Goal: Find specific page/section: Find specific page/section

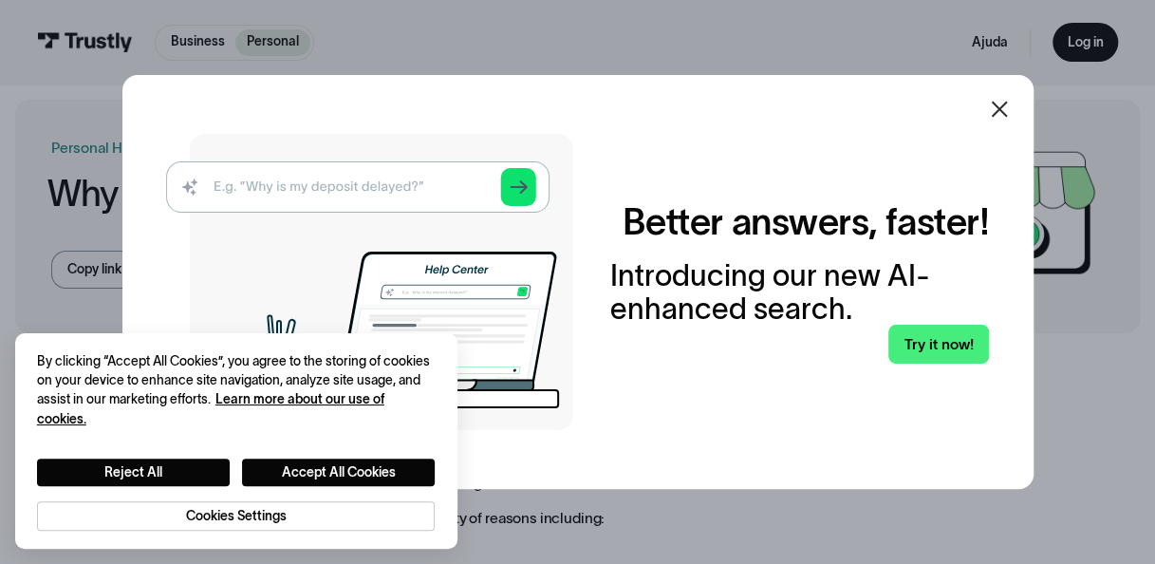
click at [1031, 115] on div "Better answers, faster! Introducing our new AI-enhanced search. Try it now!" at bounding box center [577, 282] width 911 height 414
click at [1006, 110] on icon at bounding box center [999, 109] width 16 height 16
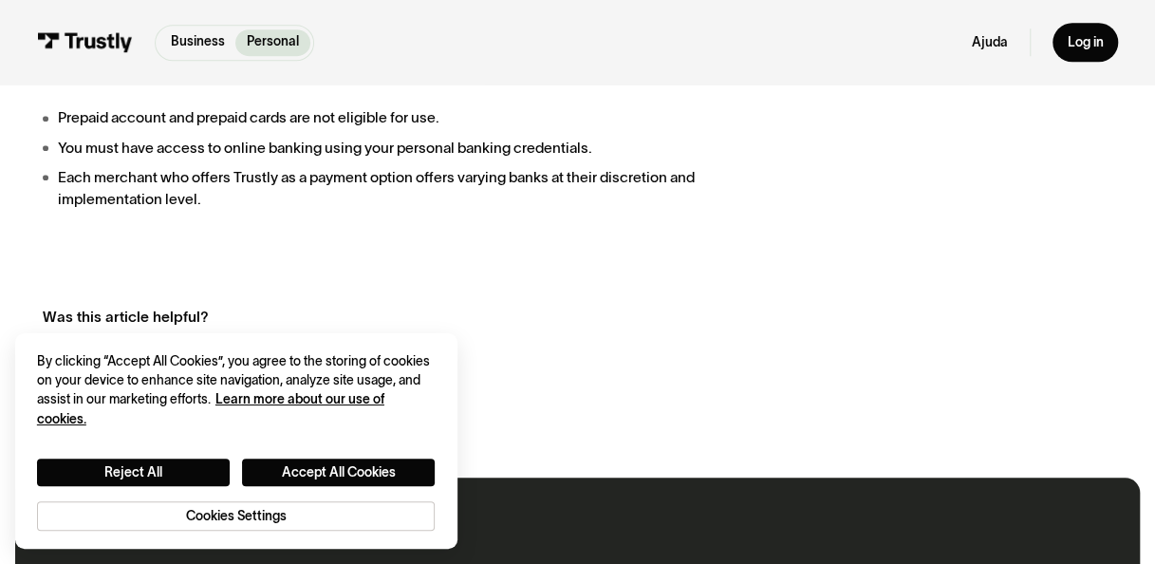
scroll to position [665, 0]
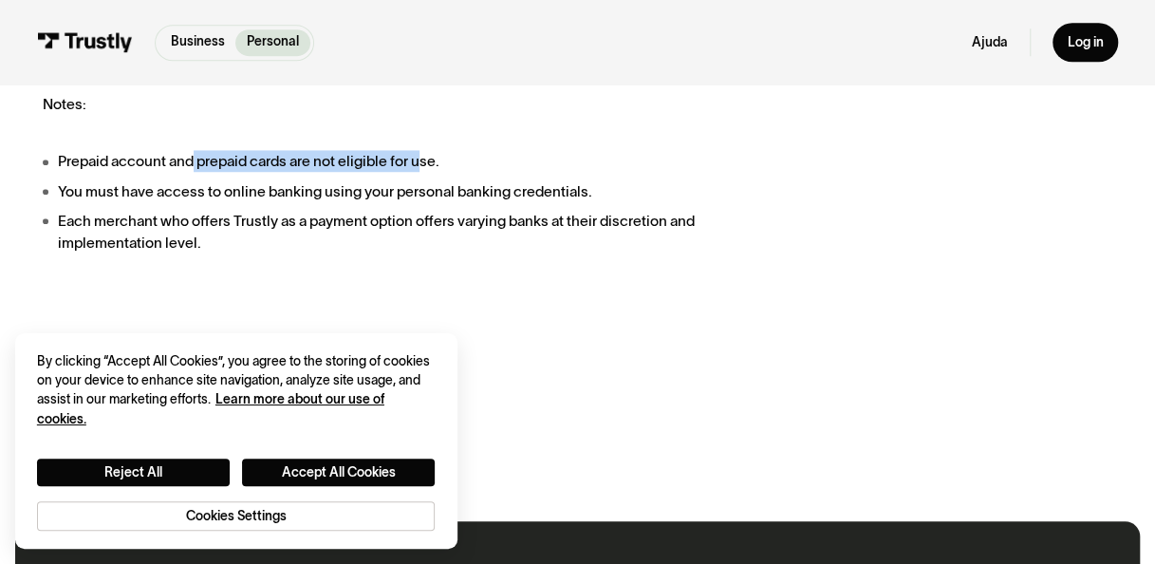
drag, startPoint x: 300, startPoint y: 164, endPoint x: 196, endPoint y: 154, distance: 105.0
click at [196, 154] on li "Prepaid account and prepaid cards are not eligible for use." at bounding box center [387, 161] width 688 height 22
click at [672, 264] on div "We're thrilled you're interested in using Trustly as your payment platform! Tru…" at bounding box center [577, 95] width 1069 height 676
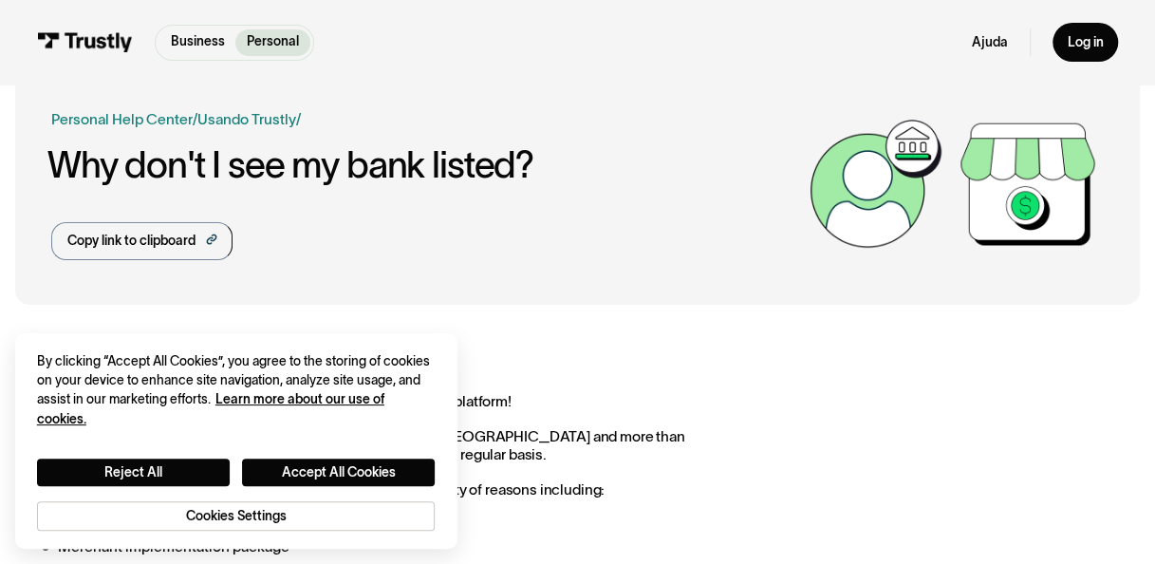
scroll to position [0, 0]
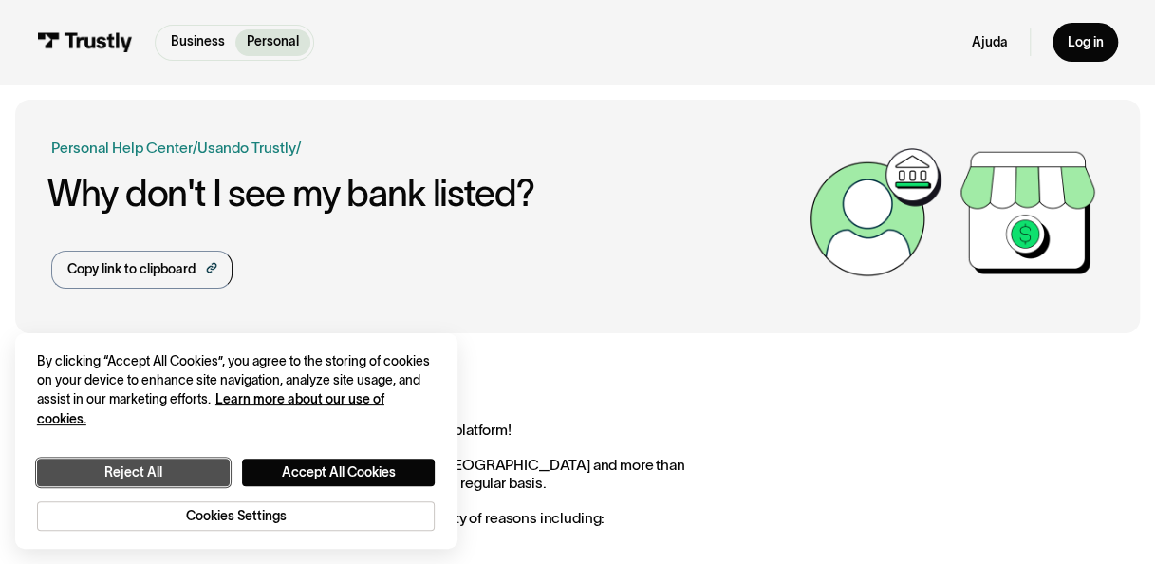
click at [179, 474] on button "Reject All" at bounding box center [133, 473] width 193 height 28
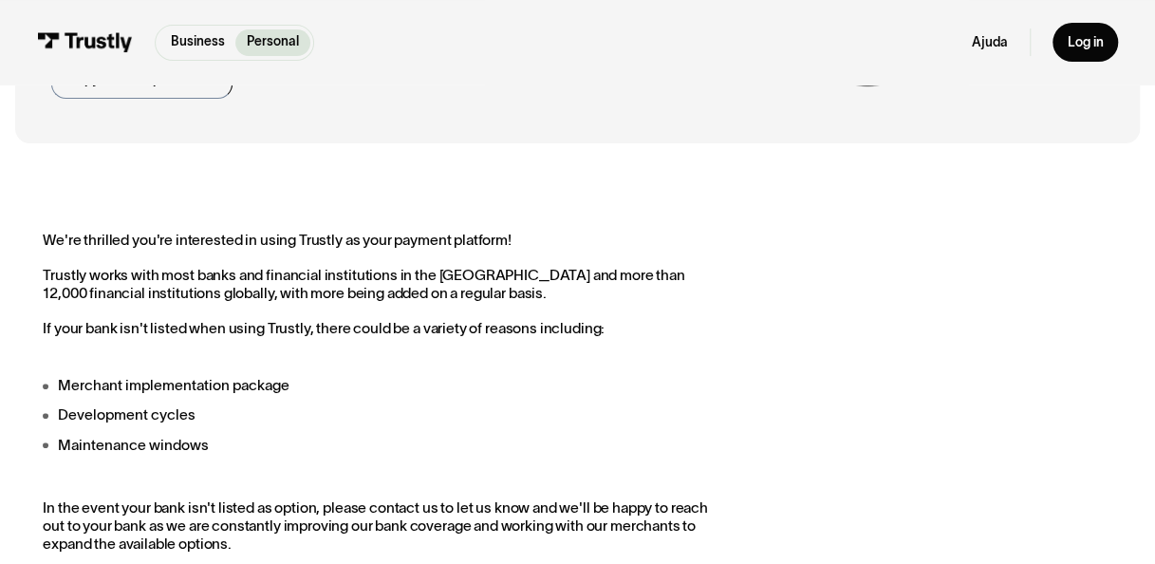
drag, startPoint x: 402, startPoint y: 381, endPoint x: 806, endPoint y: 385, distance: 404.5
click at [404, 382] on li "Merchant implementation package" at bounding box center [387, 385] width 688 height 22
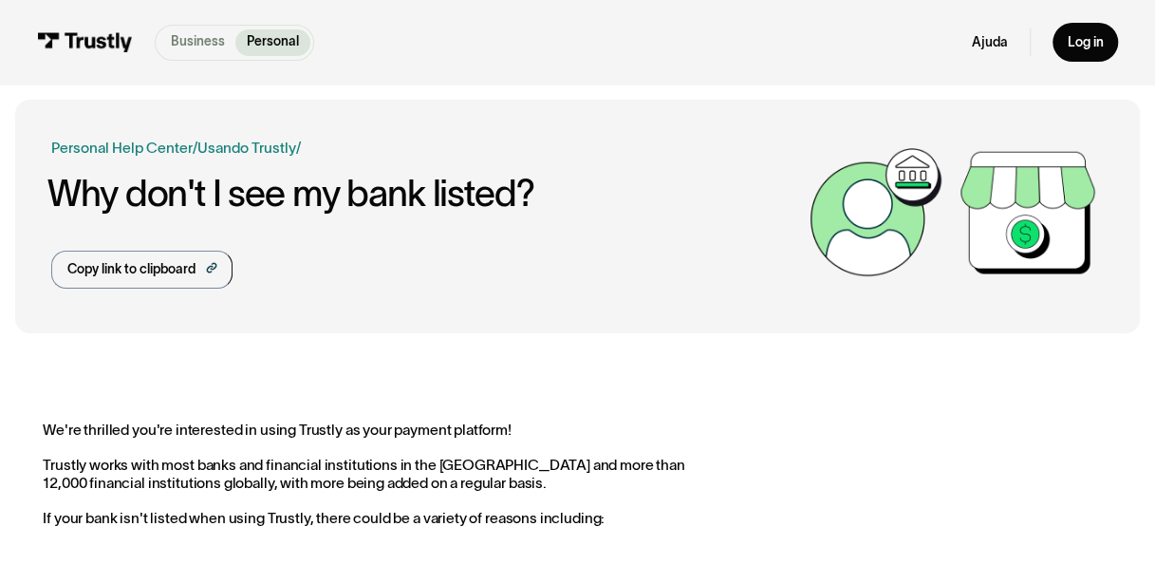
click at [219, 43] on p "Business" at bounding box center [198, 41] width 54 height 19
drag, startPoint x: 481, startPoint y: 289, endPoint x: 585, endPoint y: 331, distance: 112.0
click at [481, 290] on div "Business Help Center Personal Help Center / Personal Business Solução de proble…" at bounding box center [577, 217] width 1052 height 234
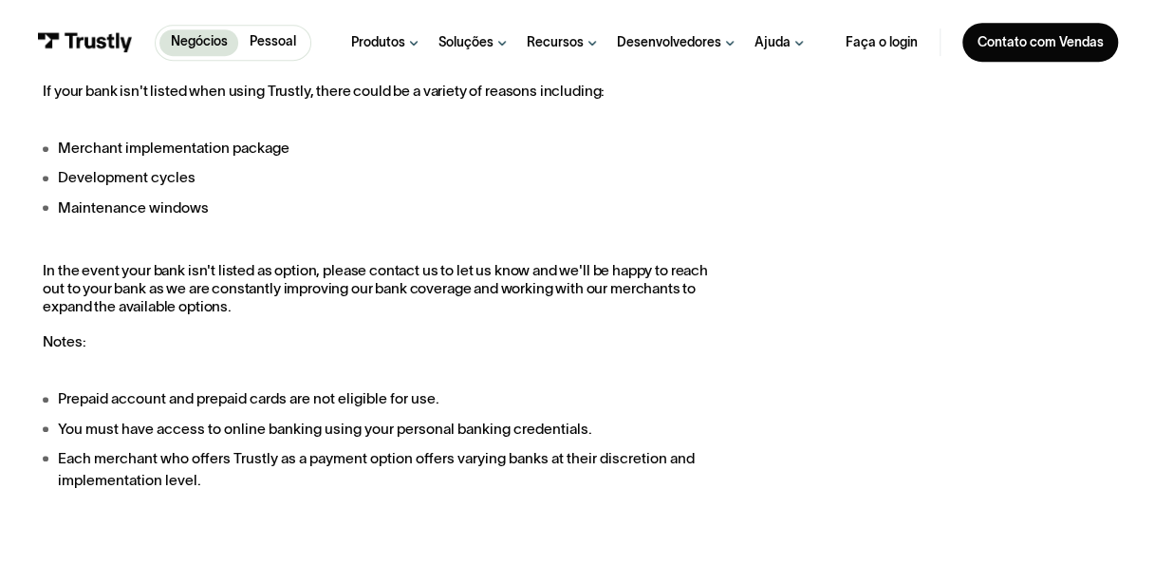
scroll to position [380, 0]
